Goal: Use online tool/utility: Utilize a website feature to perform a specific function

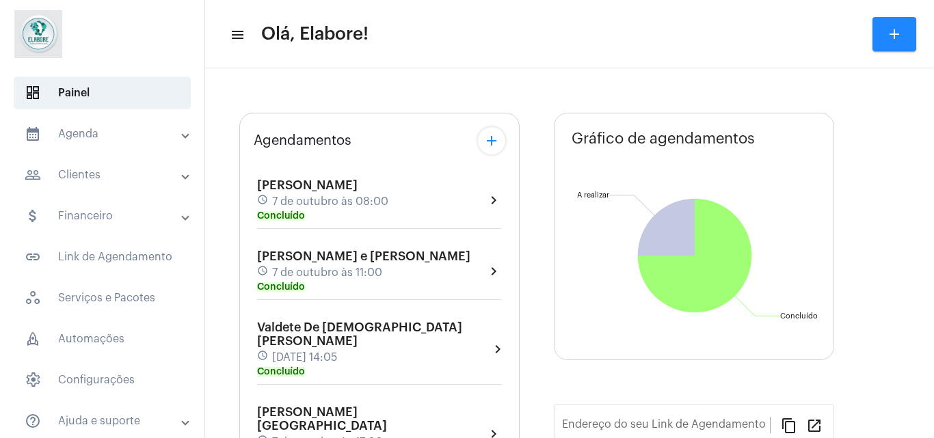
type input "[URL][DOMAIN_NAME]"
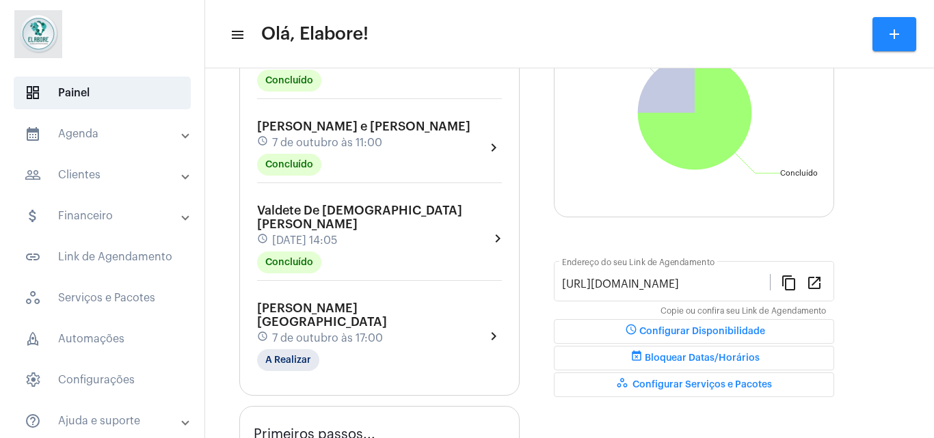
scroll to position [179, 0]
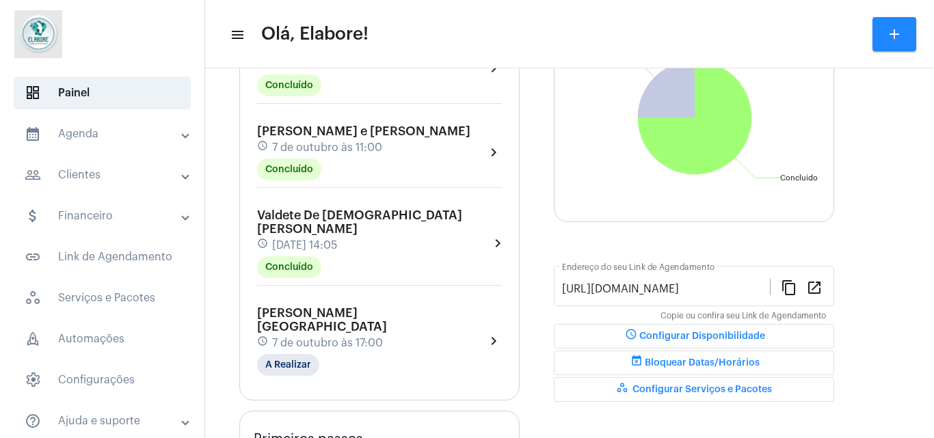
click at [451, 306] on div "[PERSON_NAME] Santiago schedule [DATE] 17:00 A Realizar chevron_right" at bounding box center [379, 341] width 245 height 70
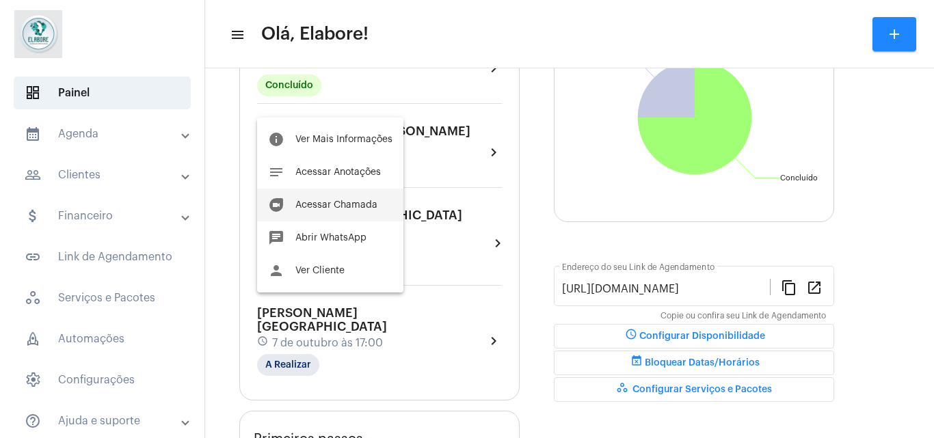
click at [332, 209] on span "Acessar Chamada" at bounding box center [336, 205] width 82 height 10
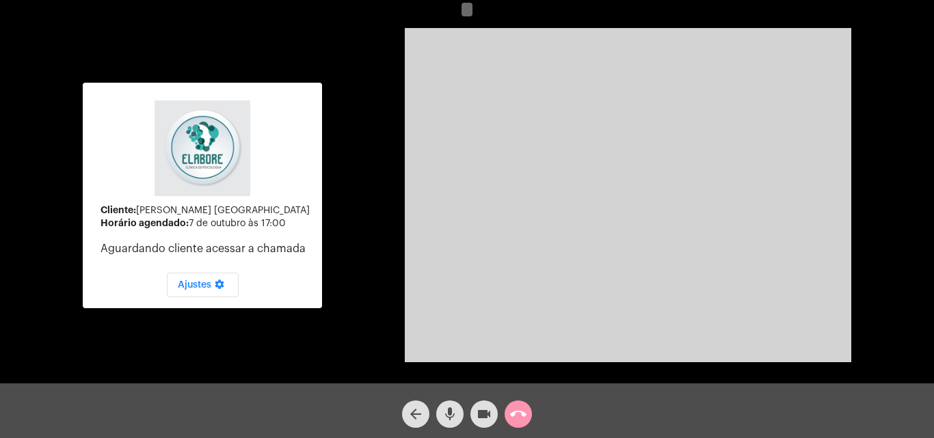
click at [462, 417] on button "mic" at bounding box center [449, 414] width 27 height 27
click at [481, 414] on mat-icon "videocam" at bounding box center [484, 414] width 16 height 16
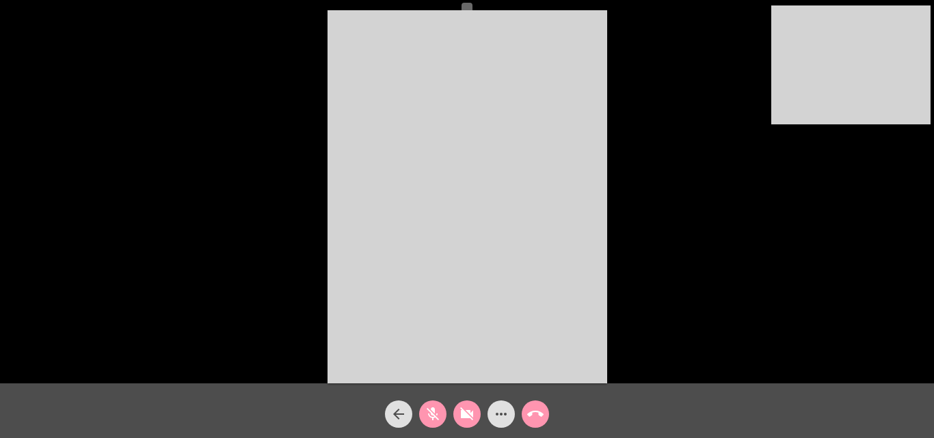
click at [458, 416] on button "videocam_off" at bounding box center [466, 414] width 27 height 27
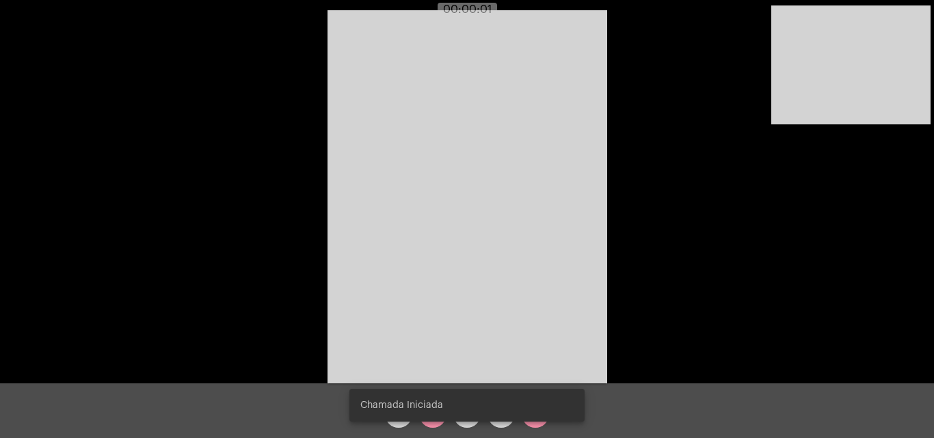
click at [439, 421] on snack-bar-container "Chamada Iniciada" at bounding box center [466, 405] width 235 height 33
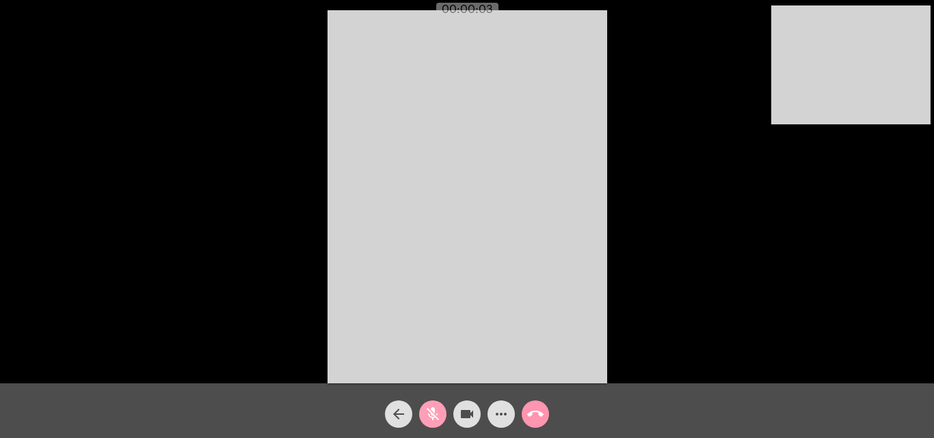
click at [435, 419] on mat-icon "mic_off" at bounding box center [433, 414] width 16 height 16
